Goal: Task Accomplishment & Management: Complete application form

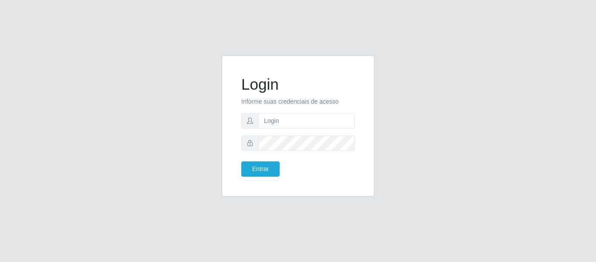
click at [302, 119] on input "text" at bounding box center [307, 120] width 97 height 15
type input "[EMAIL_ADDRESS][DOMAIN_NAME]"
drag, startPoint x: 265, startPoint y: 171, endPoint x: 271, endPoint y: 162, distance: 10.6
click at [270, 165] on button "Entrar" at bounding box center [260, 168] width 38 height 15
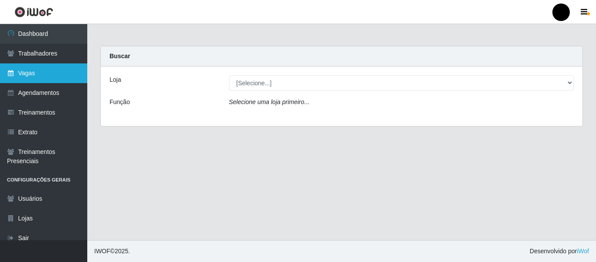
click at [27, 68] on link "Vagas" at bounding box center [43, 73] width 87 height 20
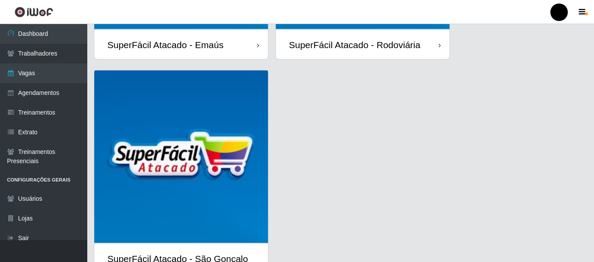
scroll to position [218, 0]
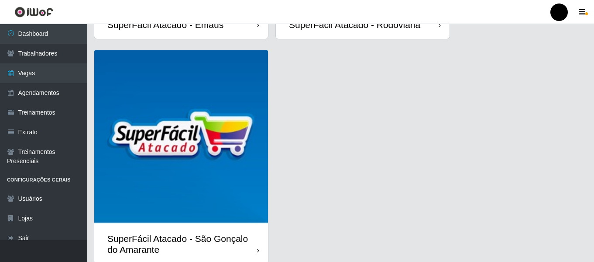
click at [224, 248] on div "SuperFácil Atacado - São Gonçalo do Amarante" at bounding box center [182, 244] width 150 height 22
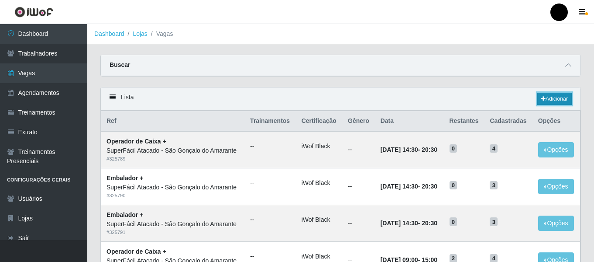
click at [560, 100] on link "Adicionar" at bounding box center [555, 99] width 34 height 12
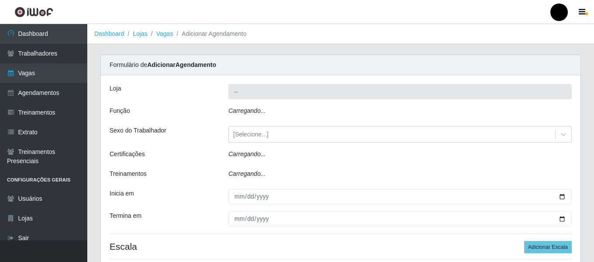
type input "SuperFácil Atacado - São Gonçalo do Amarante"
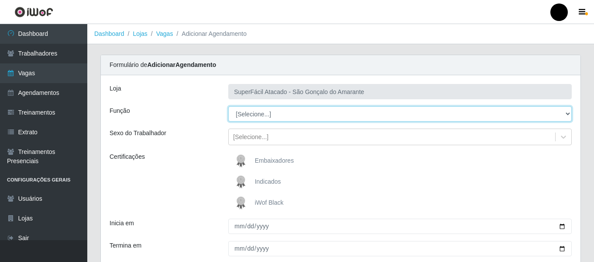
click at [567, 112] on select "[Selecione...] Auxiliar de Estacionamento Auxiliar de Estacionamento + Auxiliar…" at bounding box center [400, 113] width 344 height 15
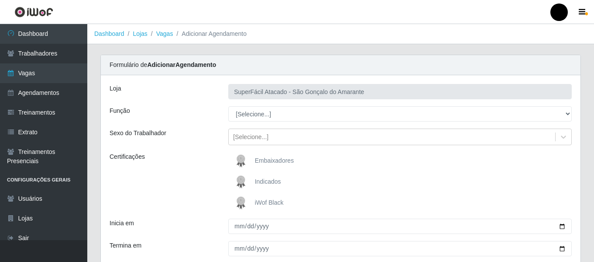
click at [517, 192] on div "Embaixadores Indicados iWof Black" at bounding box center [400, 181] width 357 height 59
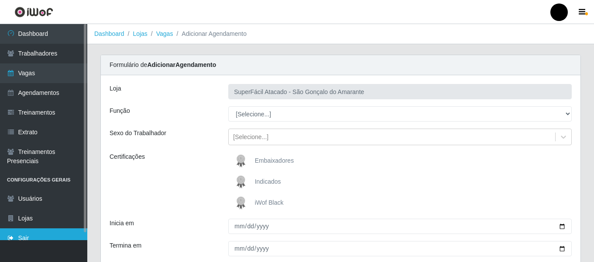
click at [40, 234] on link "Sair" at bounding box center [43, 238] width 87 height 20
